Goal: Browse casually

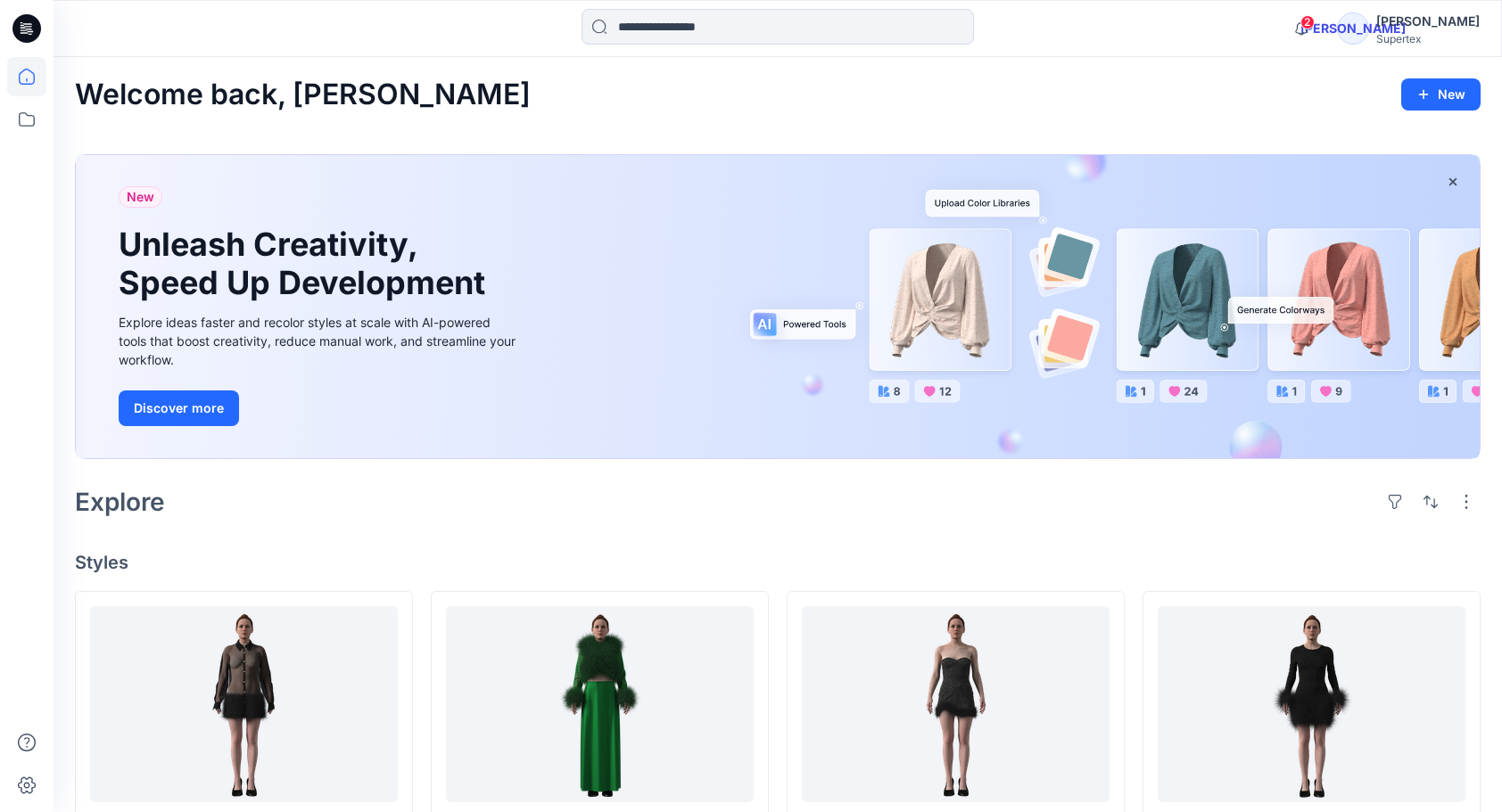
scroll to position [2588, 0]
